Goal: Book appointment/travel/reservation

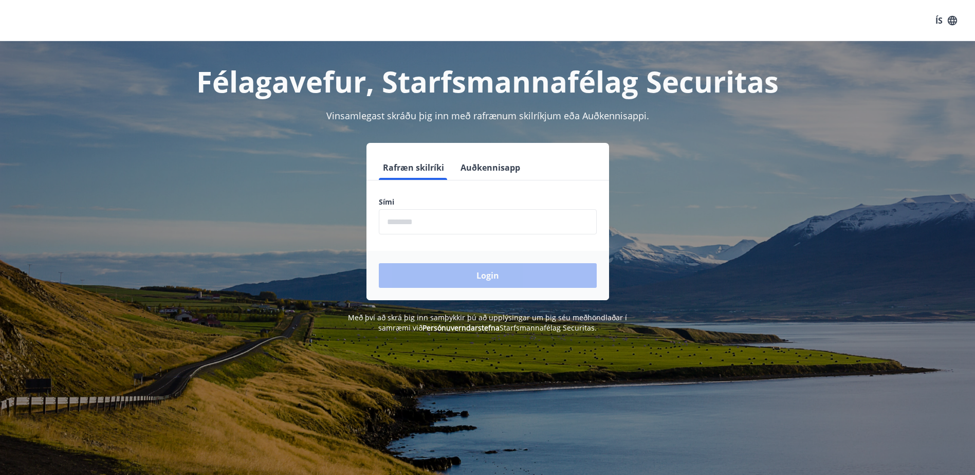
click at [444, 231] on input "phone" at bounding box center [488, 221] width 218 height 25
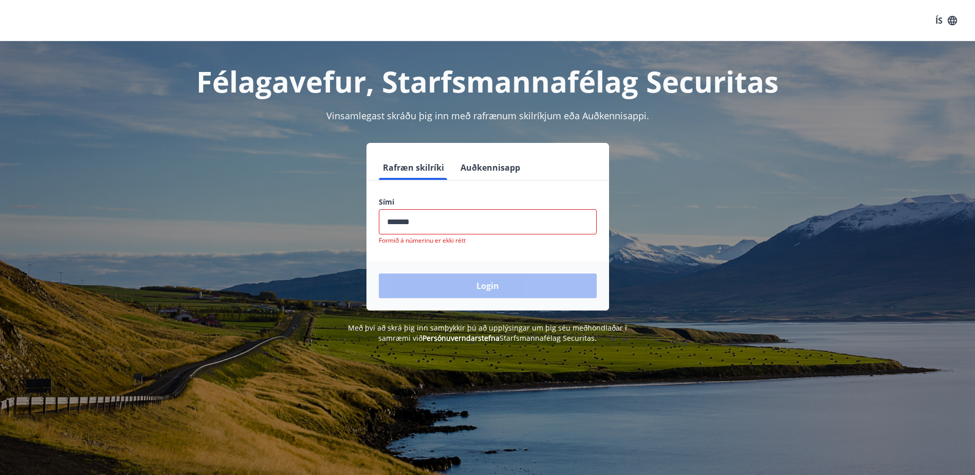
click at [449, 273] on div "Login" at bounding box center [487, 285] width 243 height 49
click at [433, 224] on input "phone" at bounding box center [488, 221] width 218 height 25
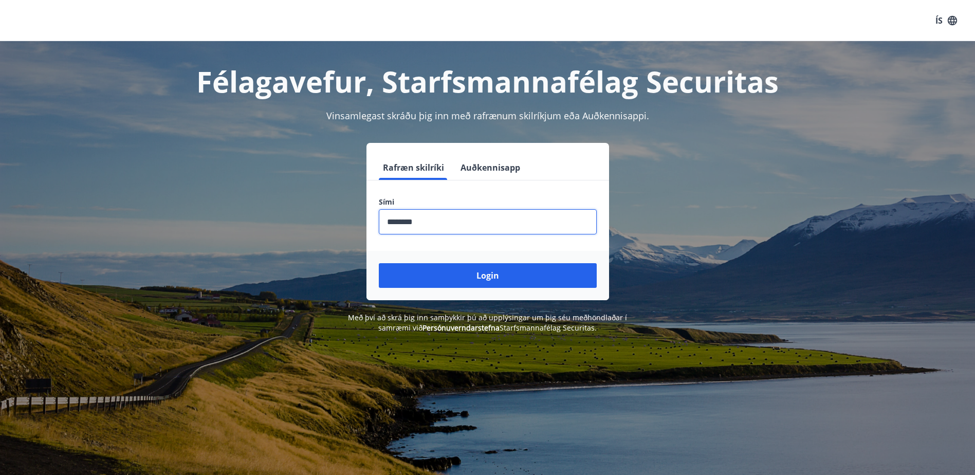
type input "********"
click at [379, 263] on button "Login" at bounding box center [488, 275] width 218 height 25
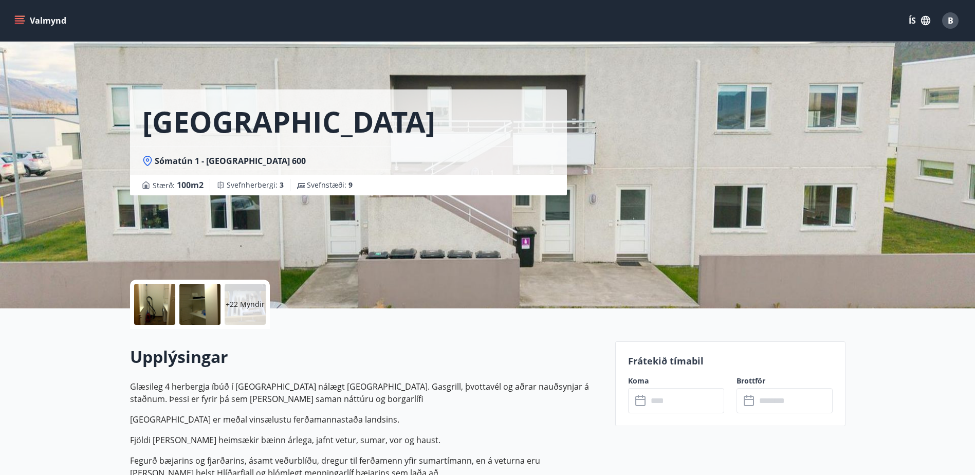
click at [699, 400] on input "text" at bounding box center [686, 400] width 77 height 25
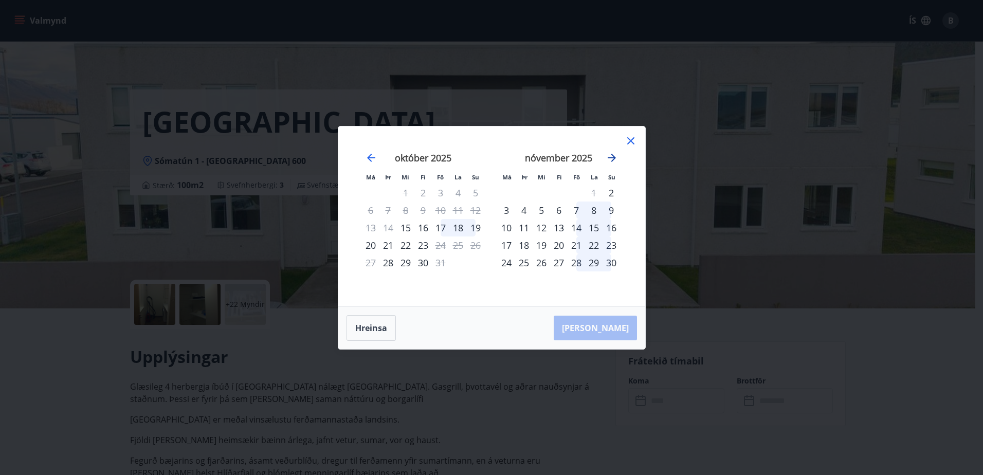
click at [615, 160] on icon "Move forward to switch to the next month." at bounding box center [611, 158] width 12 height 12
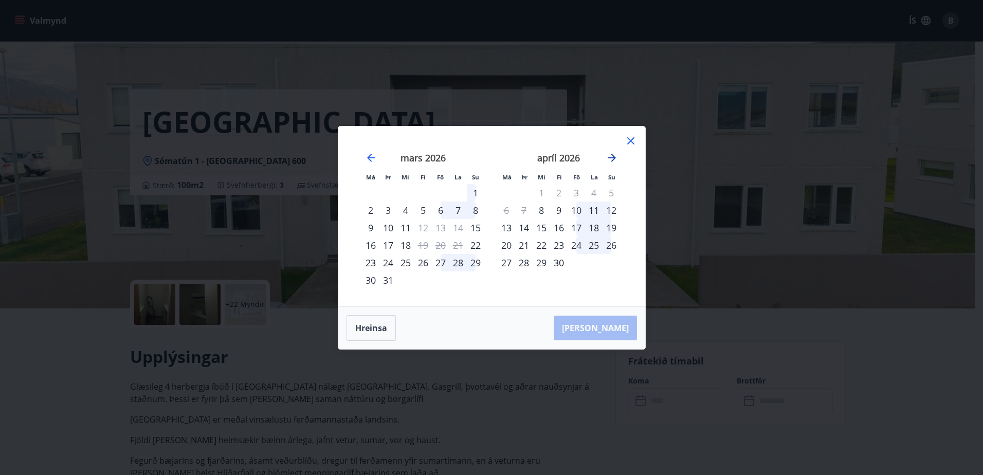
click at [615, 160] on icon "Move forward to switch to the next month." at bounding box center [611, 158] width 12 height 12
click at [372, 156] on icon "Move backward to switch to the previous month." at bounding box center [371, 158] width 12 height 12
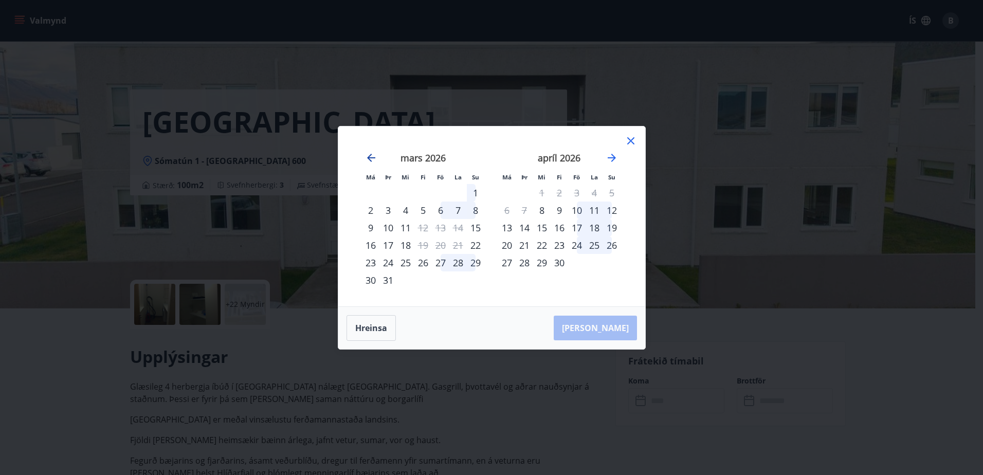
click at [372, 156] on icon "Move backward to switch to the previous month." at bounding box center [371, 158] width 12 height 12
click at [609, 159] on icon "Move forward to switch to the next month." at bounding box center [611, 158] width 12 height 12
click at [375, 157] on icon "Move backward to switch to the previous month." at bounding box center [371, 158] width 12 height 12
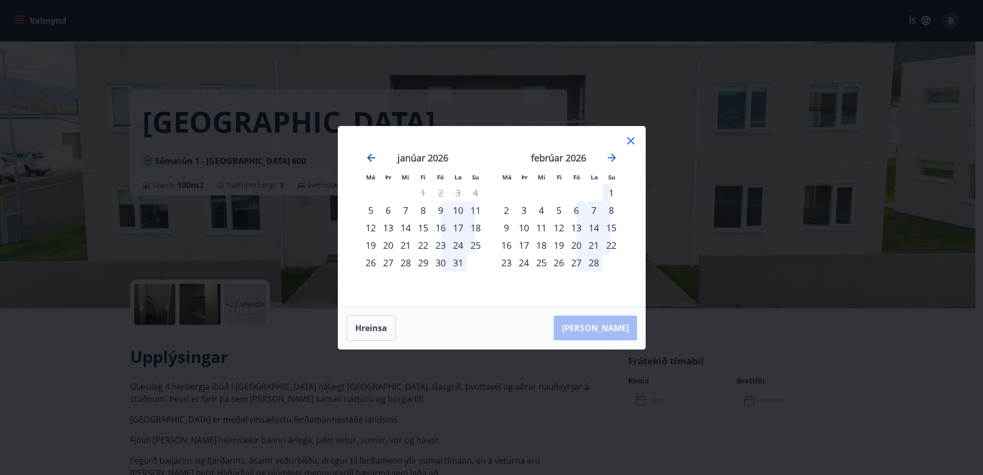
click at [375, 157] on icon "Move backward to switch to the previous month." at bounding box center [371, 158] width 12 height 12
click at [366, 157] on icon "Move backward to switch to the previous month." at bounding box center [371, 158] width 12 height 12
click at [610, 155] on icon "Move forward to switch to the next month." at bounding box center [611, 158] width 12 height 12
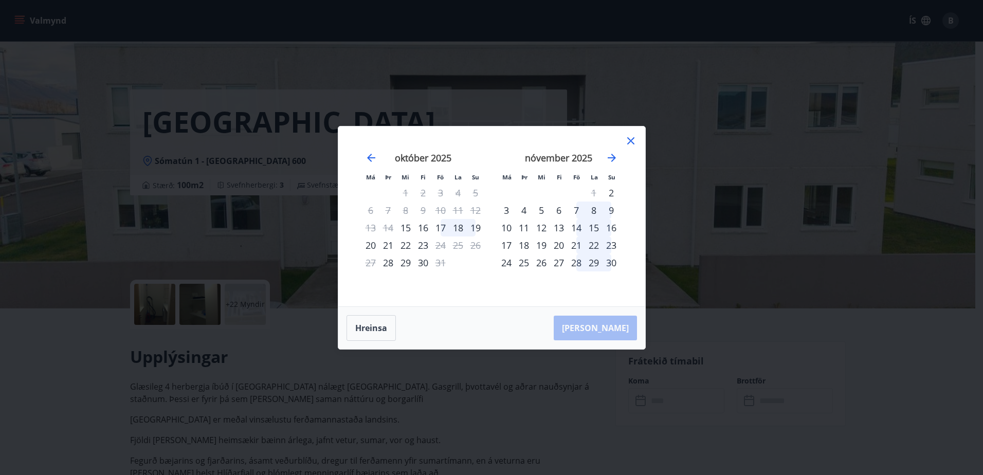
click at [576, 247] on div "21" at bounding box center [575, 244] width 17 height 17
click at [506, 262] on div "24" at bounding box center [506, 262] width 17 height 17
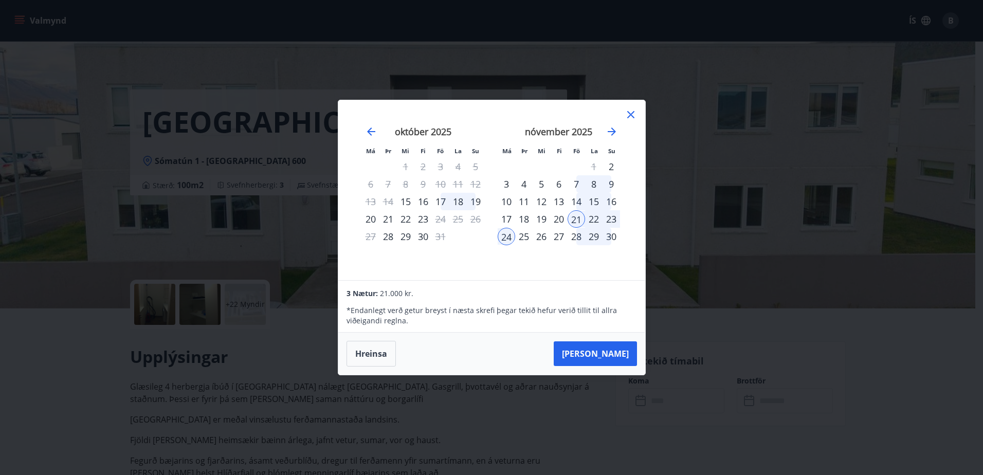
click at [616, 219] on div "23" at bounding box center [610, 218] width 17 height 17
click at [576, 220] on div "21" at bounding box center [575, 218] width 17 height 17
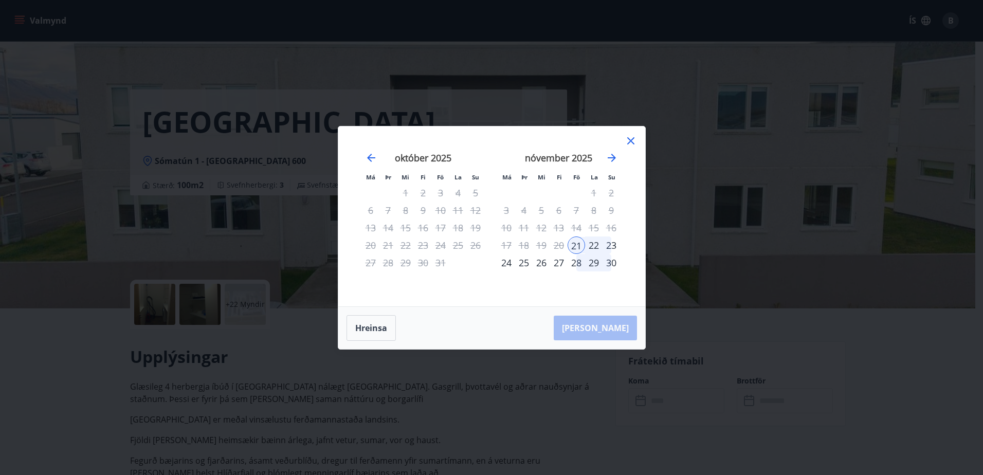
click at [609, 246] on div "23" at bounding box center [610, 244] width 17 height 17
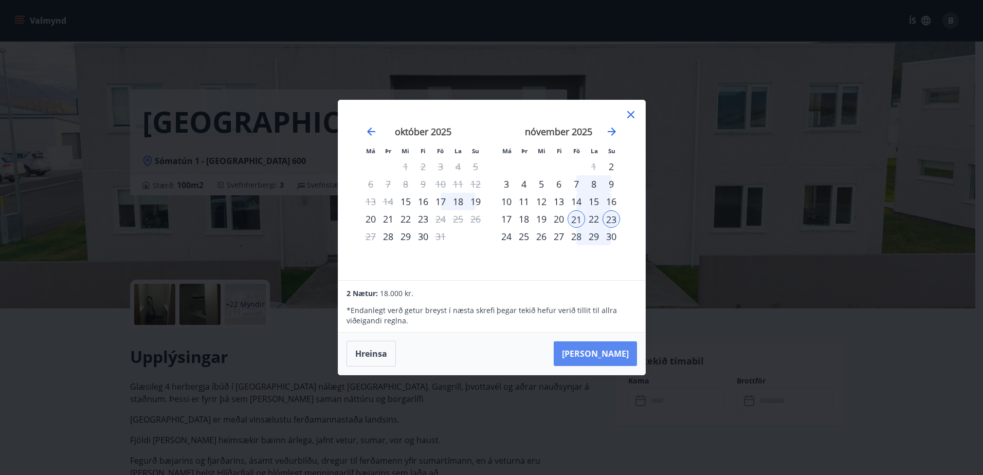
click at [610, 355] on button "[PERSON_NAME]" at bounding box center [595, 353] width 83 height 25
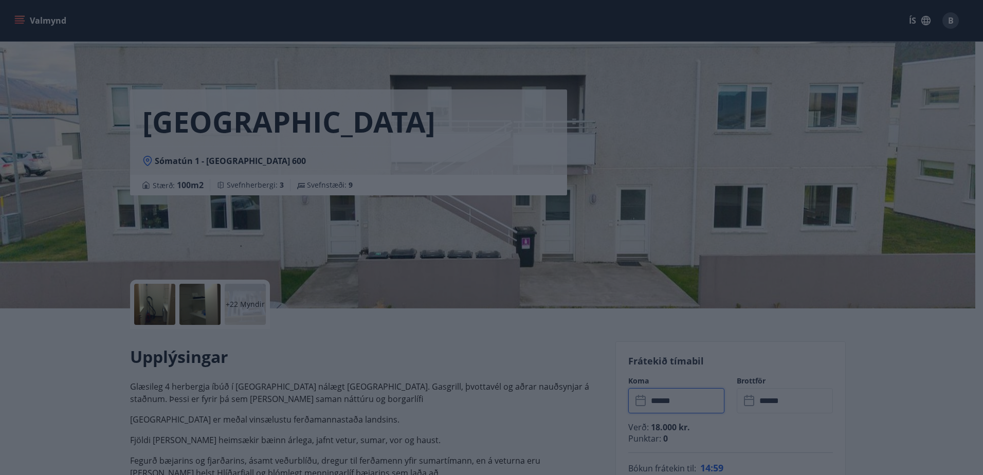
type input "******"
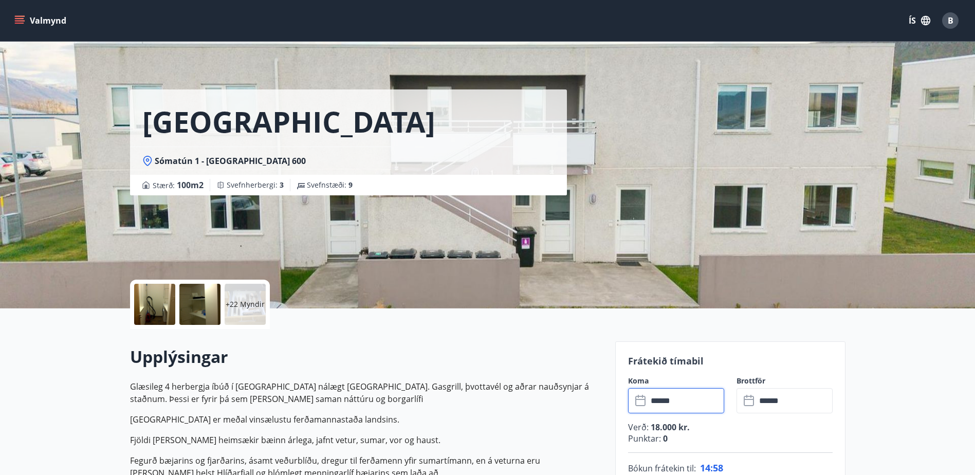
scroll to position [103, 0]
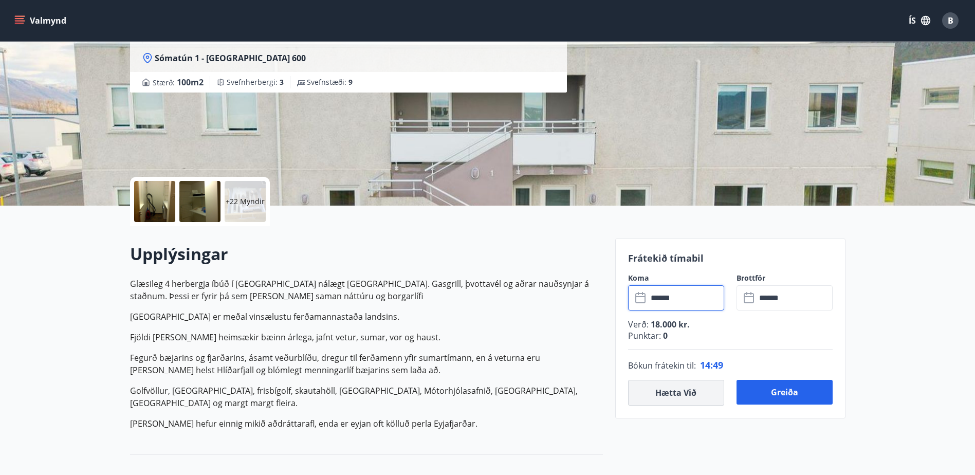
click at [668, 392] on button "Hætta við" at bounding box center [676, 393] width 96 height 26
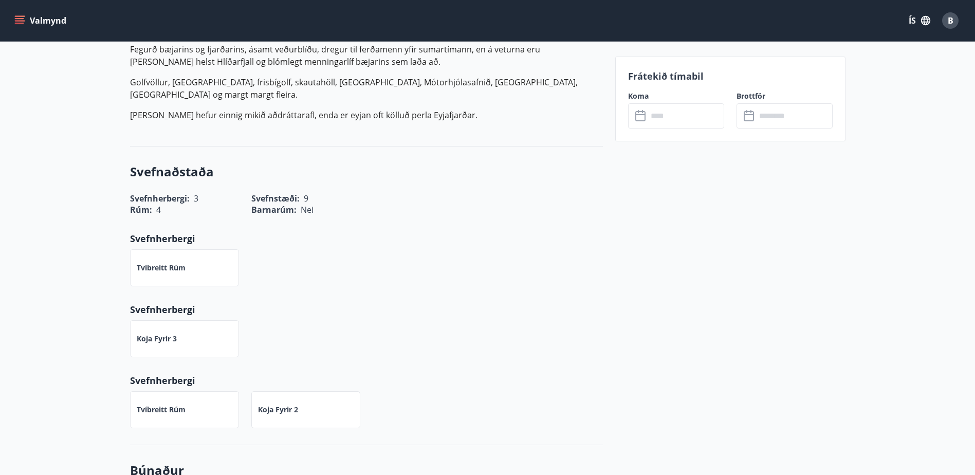
scroll to position [0, 0]
